Goal: Check status

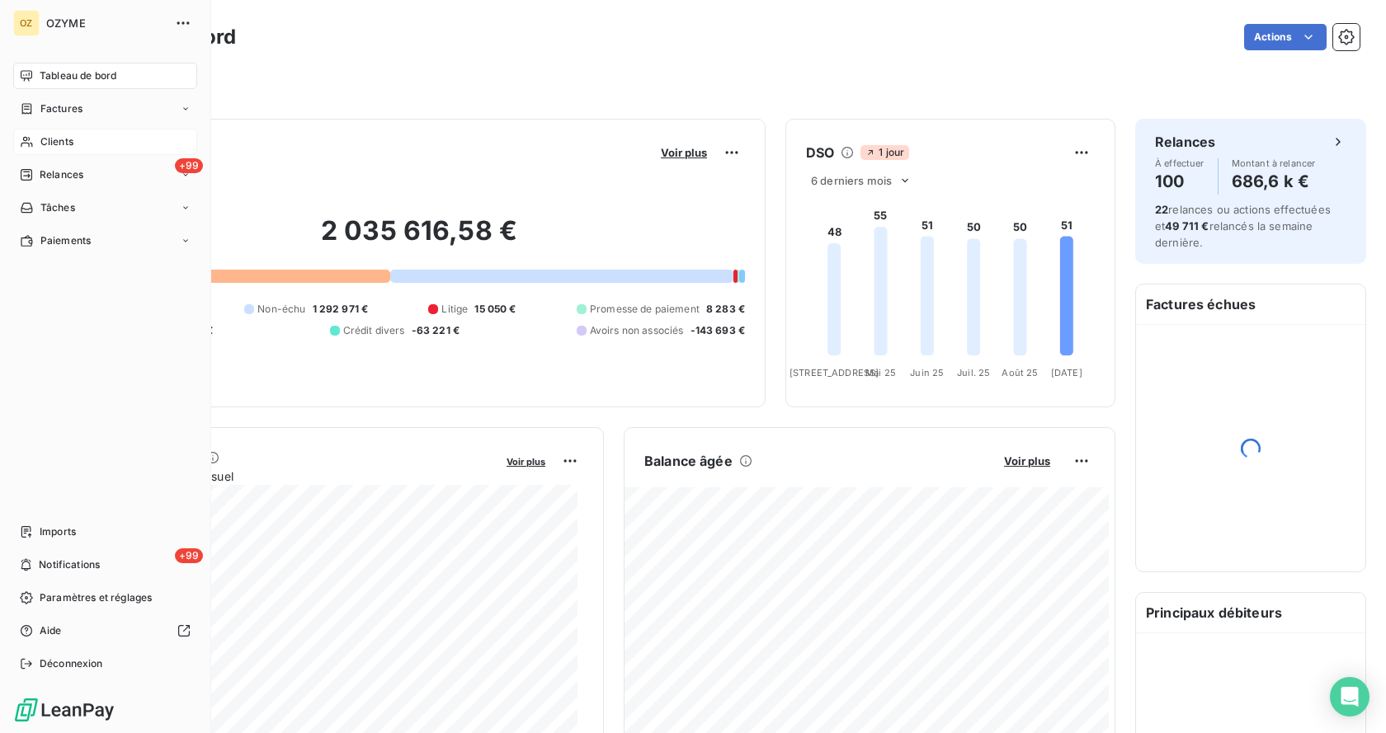
click at [55, 137] on span "Clients" at bounding box center [56, 141] width 33 height 15
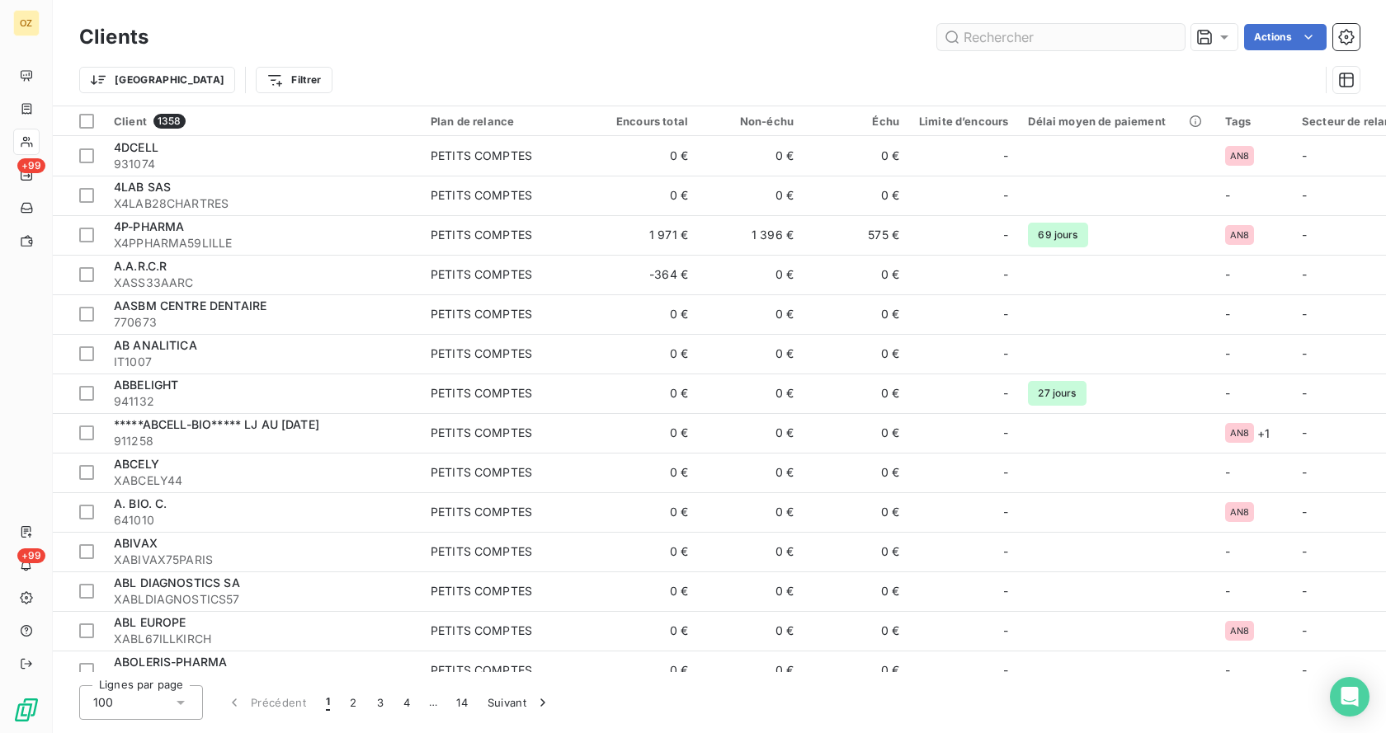
click at [1037, 32] on input "text" at bounding box center [1060, 37] width 247 height 26
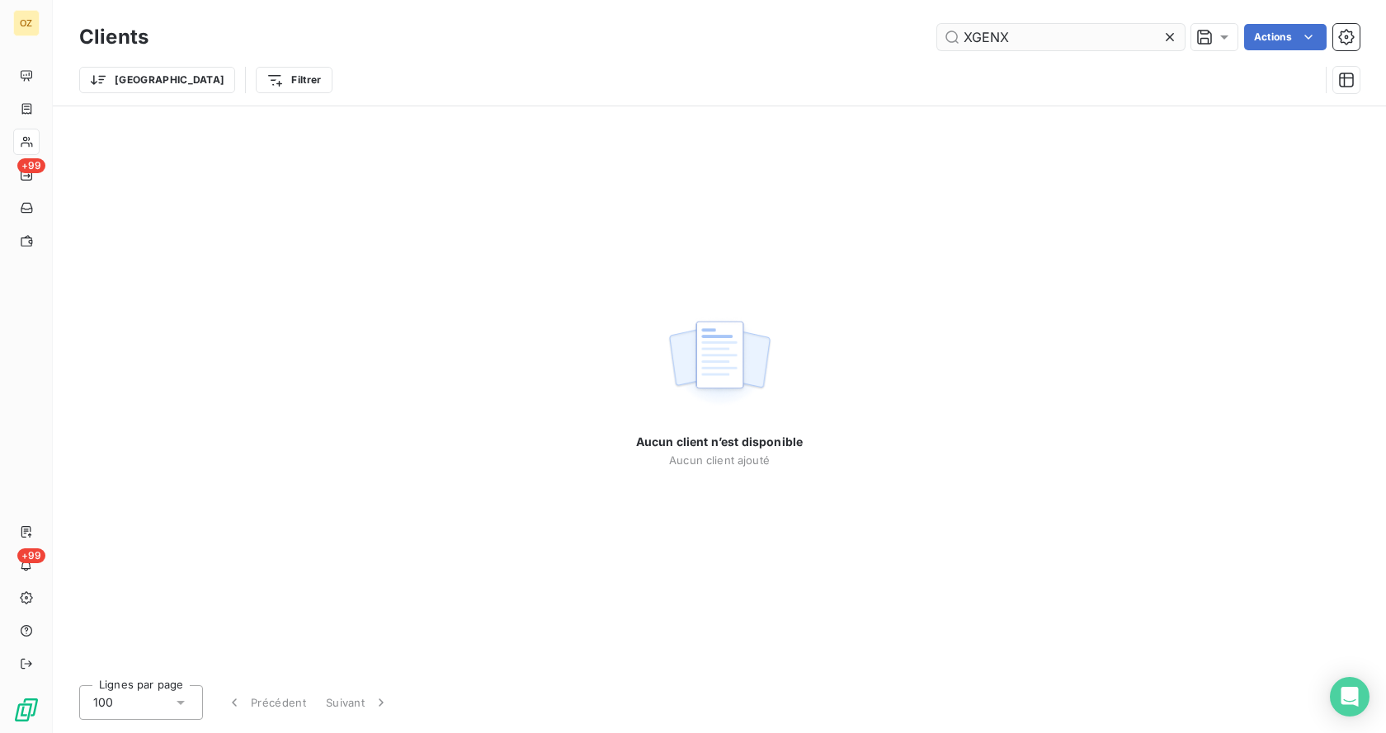
click at [975, 37] on input "XGENX" at bounding box center [1060, 37] width 247 height 26
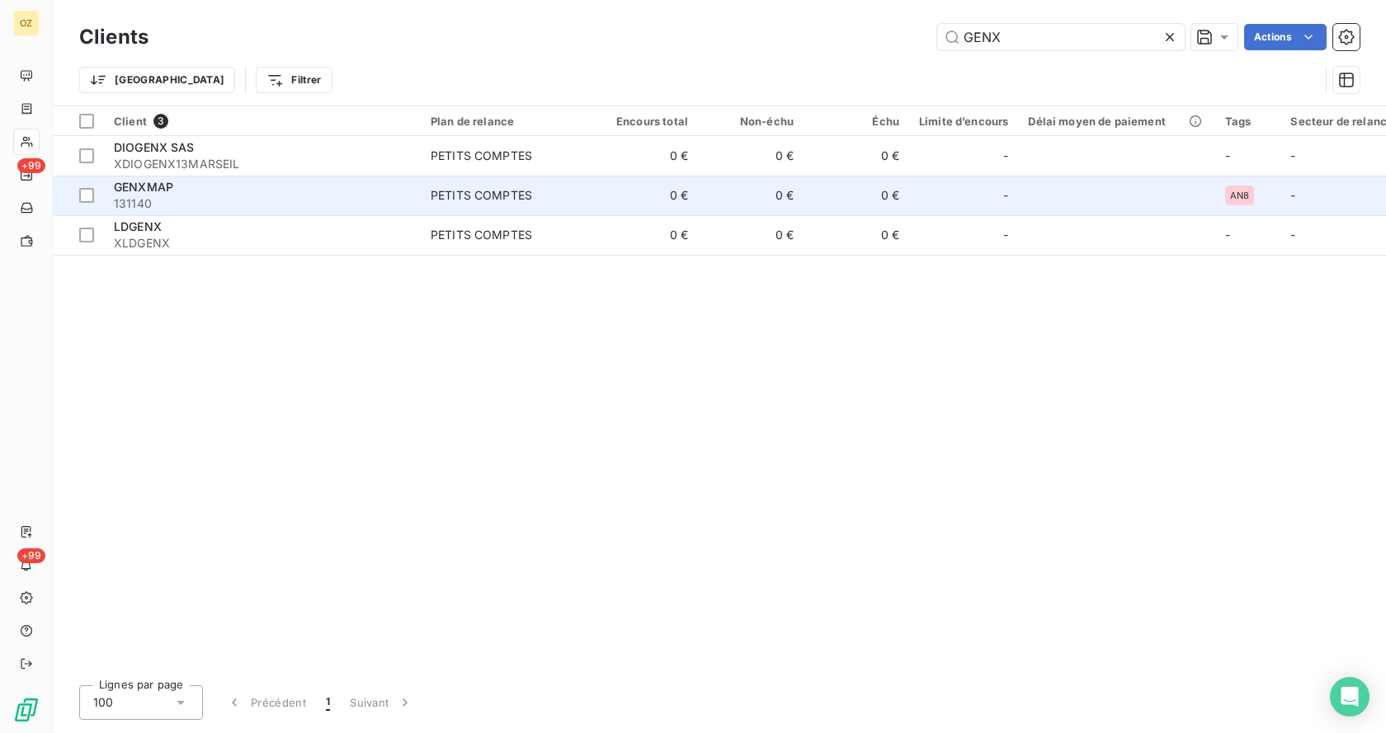
type input "GENX"
click at [459, 207] on td "PETITS COMPTES" at bounding box center [507, 196] width 172 height 40
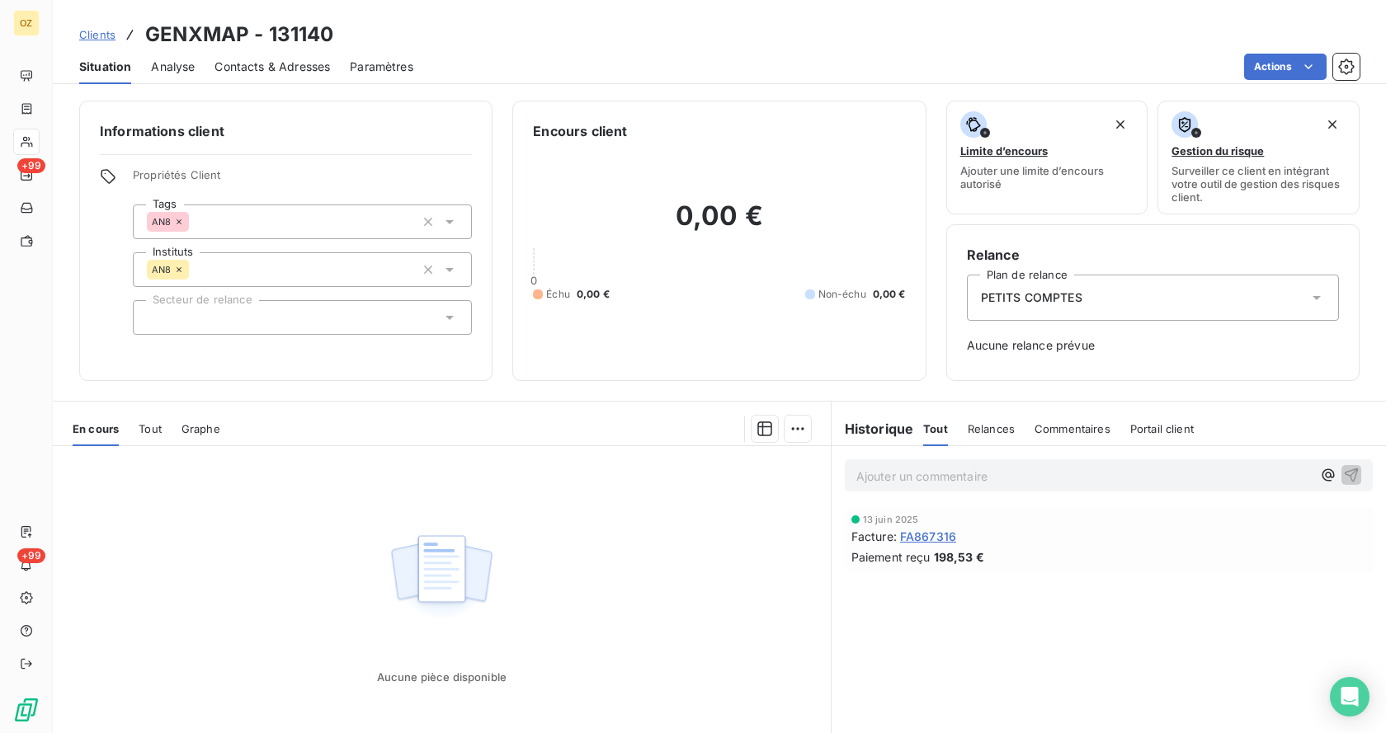
click at [250, 67] on span "Contacts & Adresses" at bounding box center [271, 67] width 115 height 16
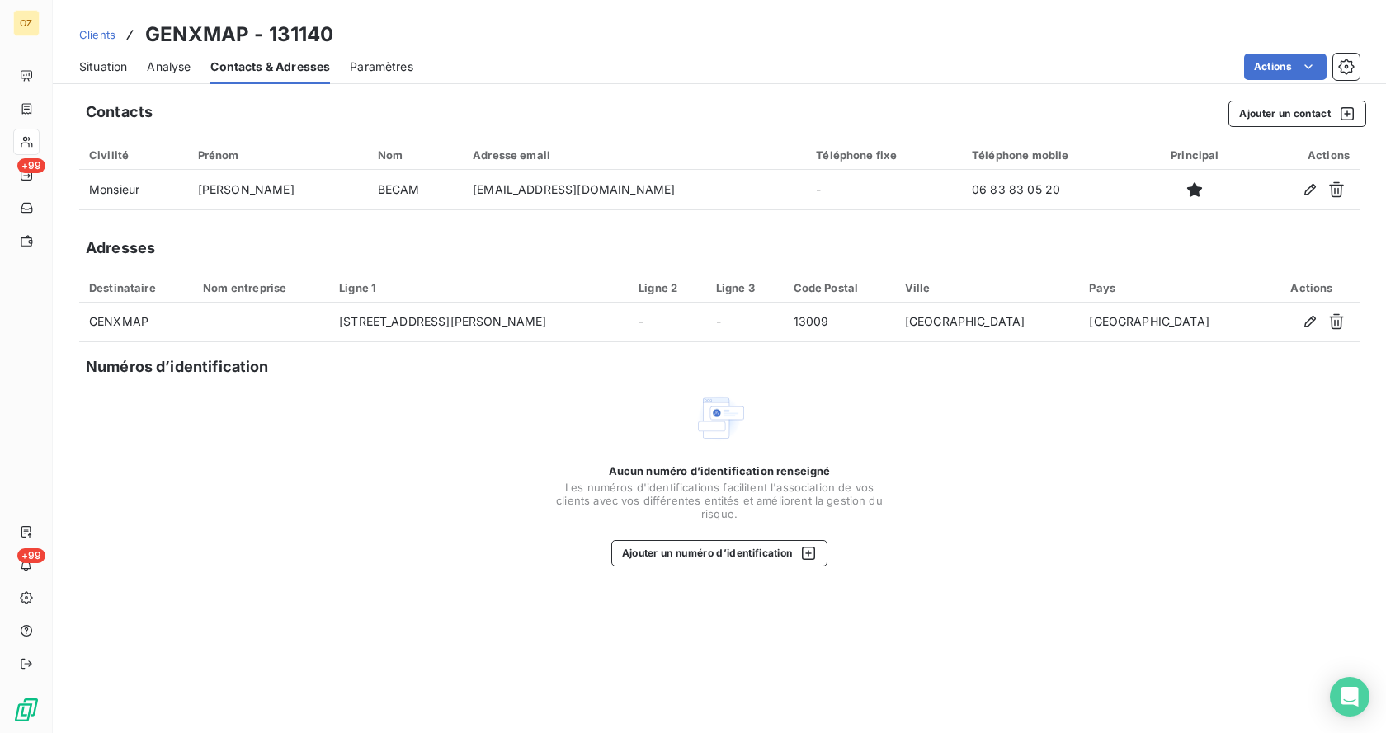
click at [118, 61] on span "Situation" at bounding box center [103, 67] width 48 height 16
